Goal: Task Accomplishment & Management: Use online tool/utility

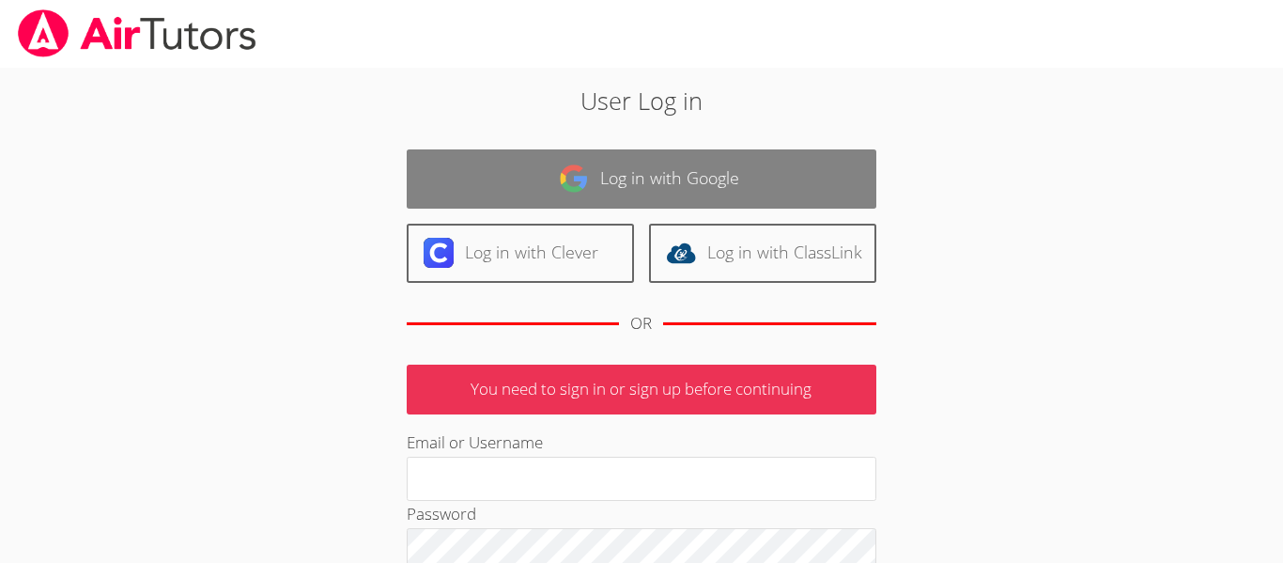
click at [755, 163] on link "Log in with Google" at bounding box center [642, 178] width 470 height 59
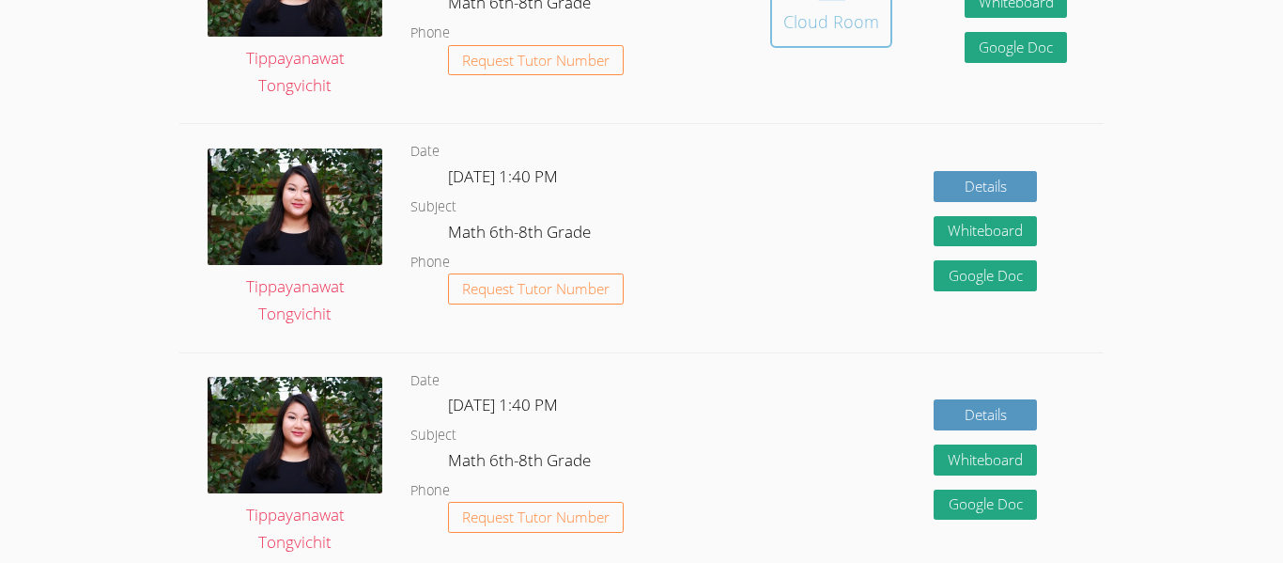
scroll to position [650, 0]
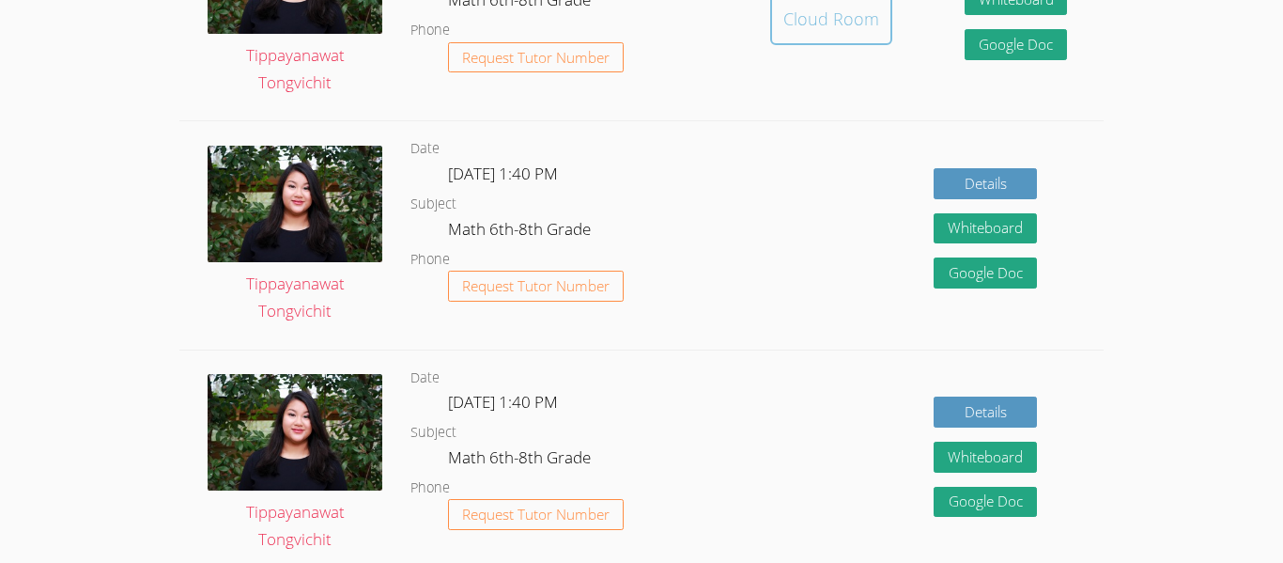
click at [843, 19] on div "Cloud Room" at bounding box center [831, 19] width 96 height 26
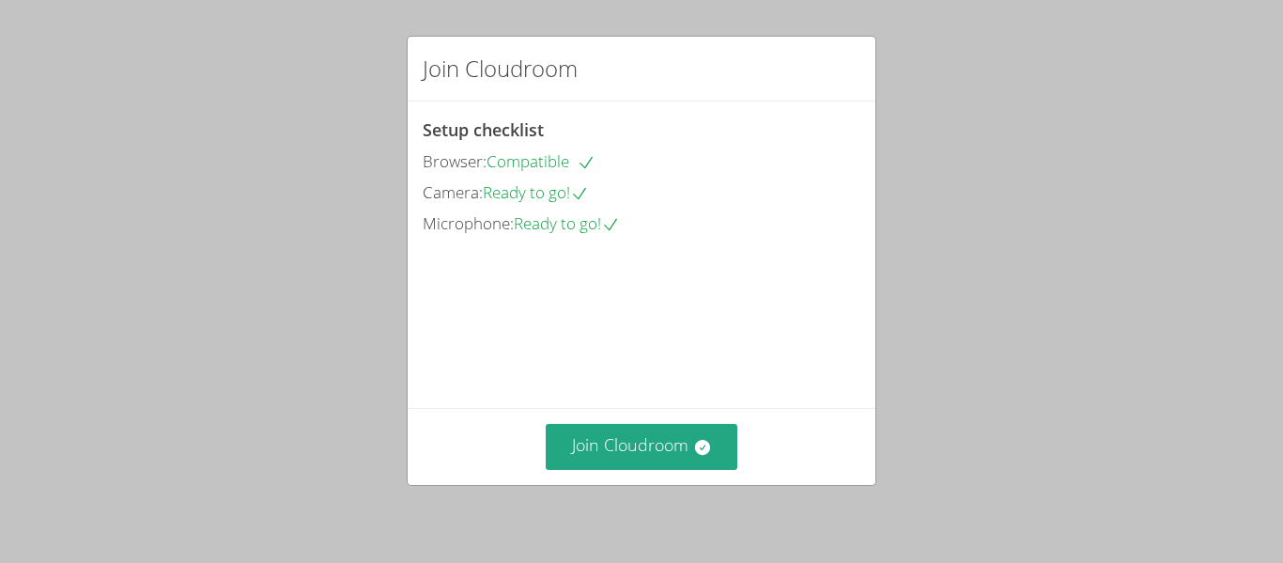
click at [665, 471] on div "Join Cloudroom" at bounding box center [642, 446] width 468 height 77
click at [641, 432] on button "Join Cloudroom" at bounding box center [642, 447] width 193 height 46
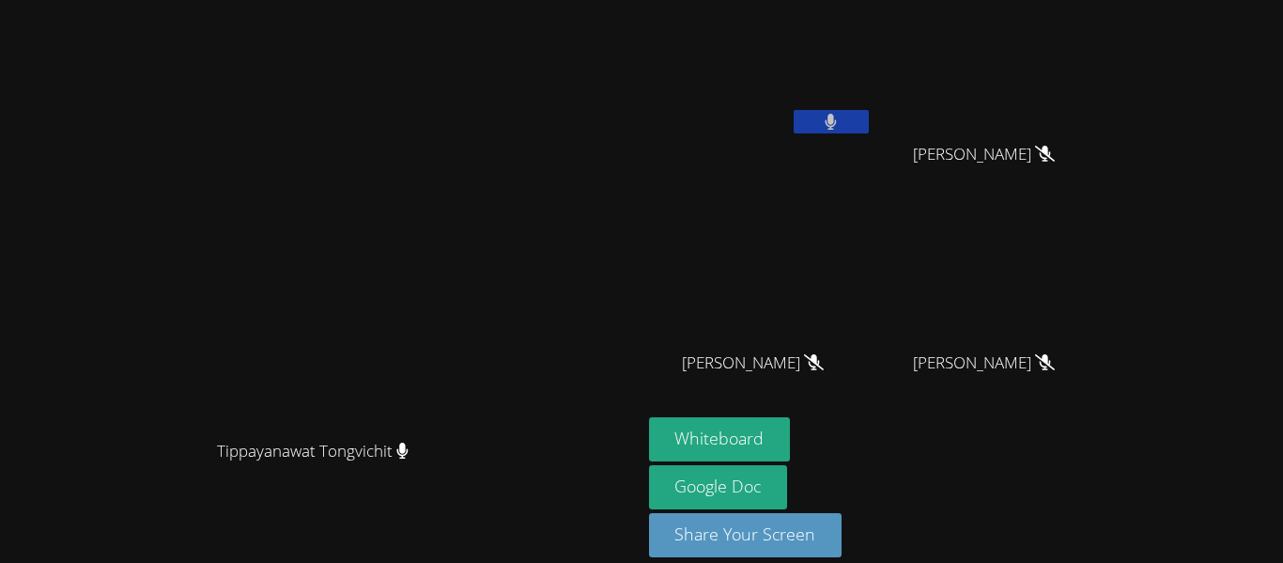
click at [869, 113] on button at bounding box center [831, 121] width 75 height 23
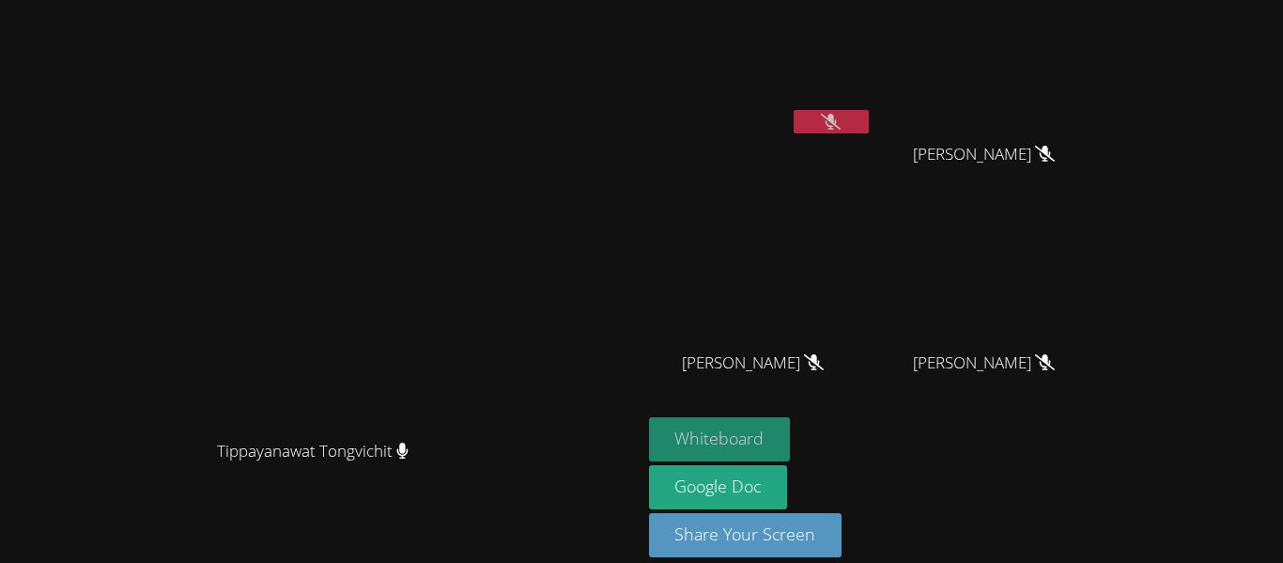
click at [791, 420] on button "Whiteboard" at bounding box center [720, 439] width 142 height 44
